Goal: Task Accomplishment & Management: Manage account settings

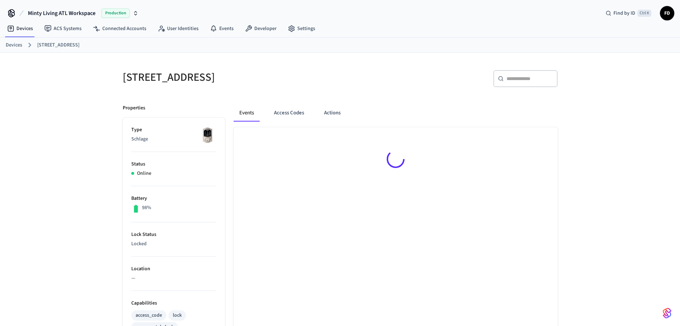
click at [18, 47] on link "Devices" at bounding box center [14, 45] width 16 height 8
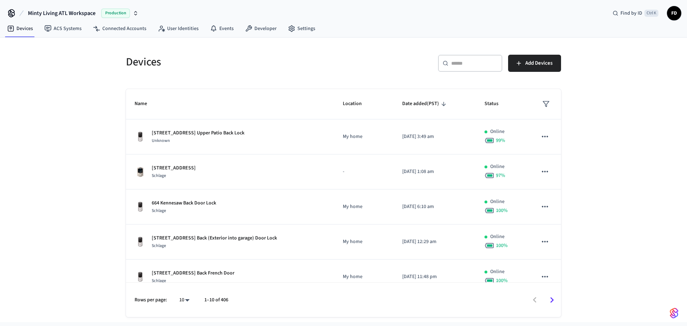
drag, startPoint x: 446, startPoint y: 53, endPoint x: 448, endPoint y: 60, distance: 7.7
click at [448, 60] on div "​ ​ Add Devices" at bounding box center [450, 61] width 222 height 31
click at [448, 60] on div "​ ​" at bounding box center [470, 63] width 64 height 17
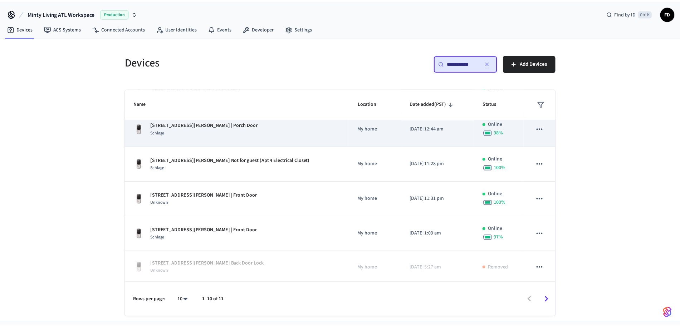
scroll to position [114, 0]
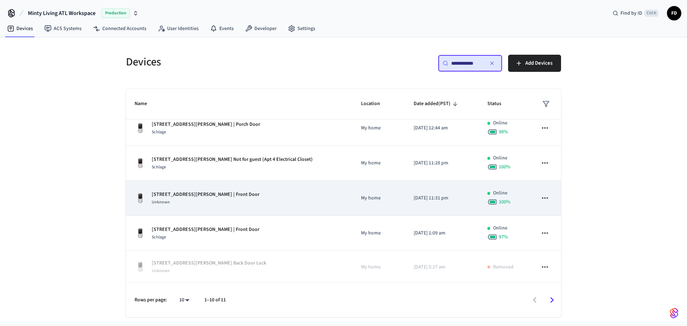
type input "**********"
click at [286, 196] on div "[STREET_ADDRESS][PERSON_NAME] | Front Door Unknown" at bounding box center [239, 198] width 209 height 15
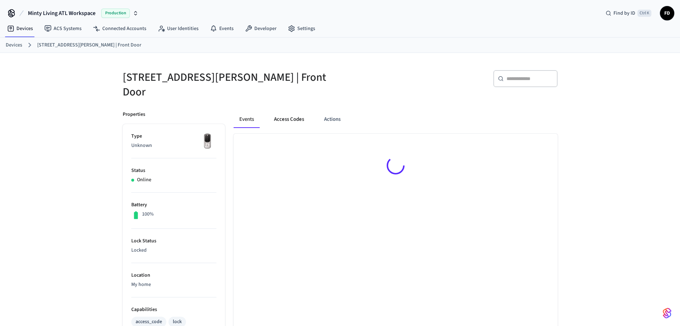
click at [293, 114] on button "Access Codes" at bounding box center [288, 119] width 41 height 17
